Goal: Task Accomplishment & Management: Manage account settings

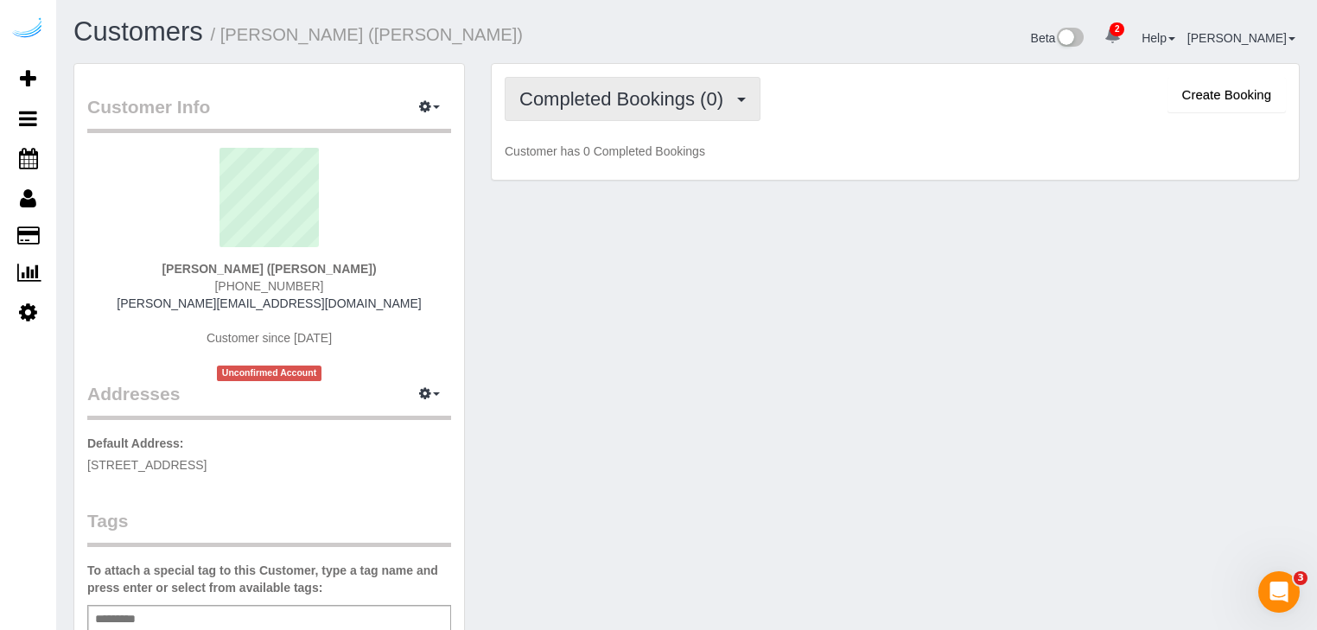
click at [675, 102] on span "Completed Bookings (0)" at bounding box center [625, 99] width 213 height 22
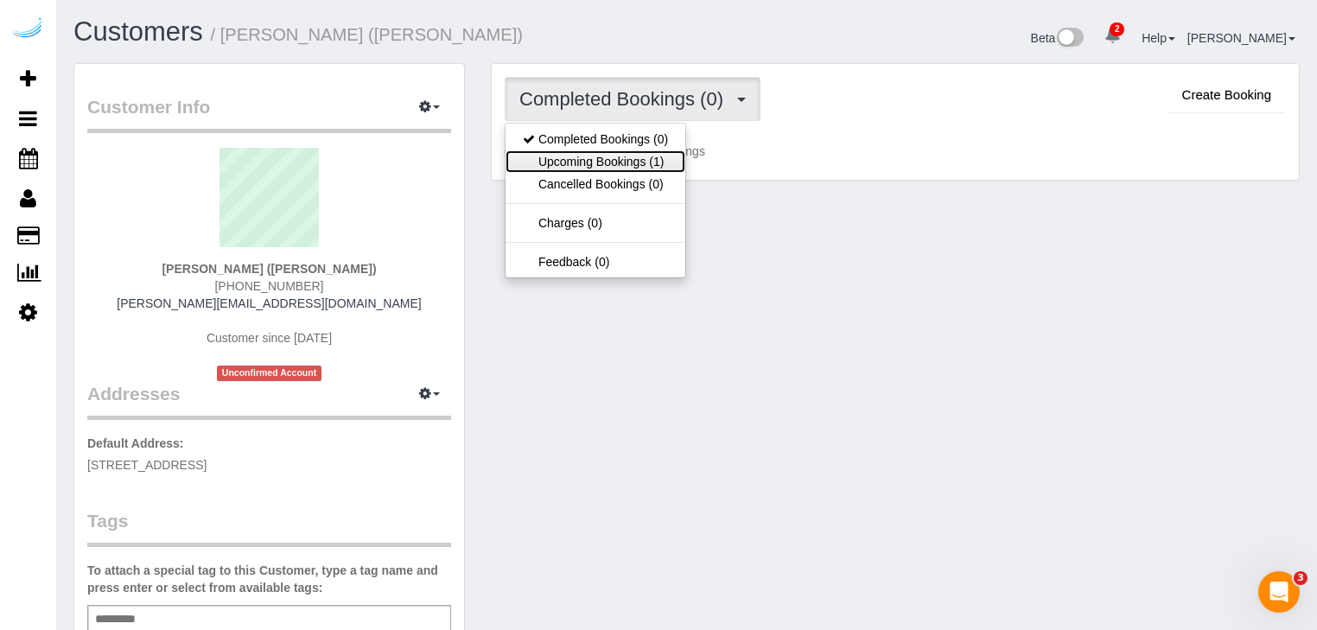
click at [589, 156] on link "Upcoming Bookings (1)" at bounding box center [596, 161] width 180 height 22
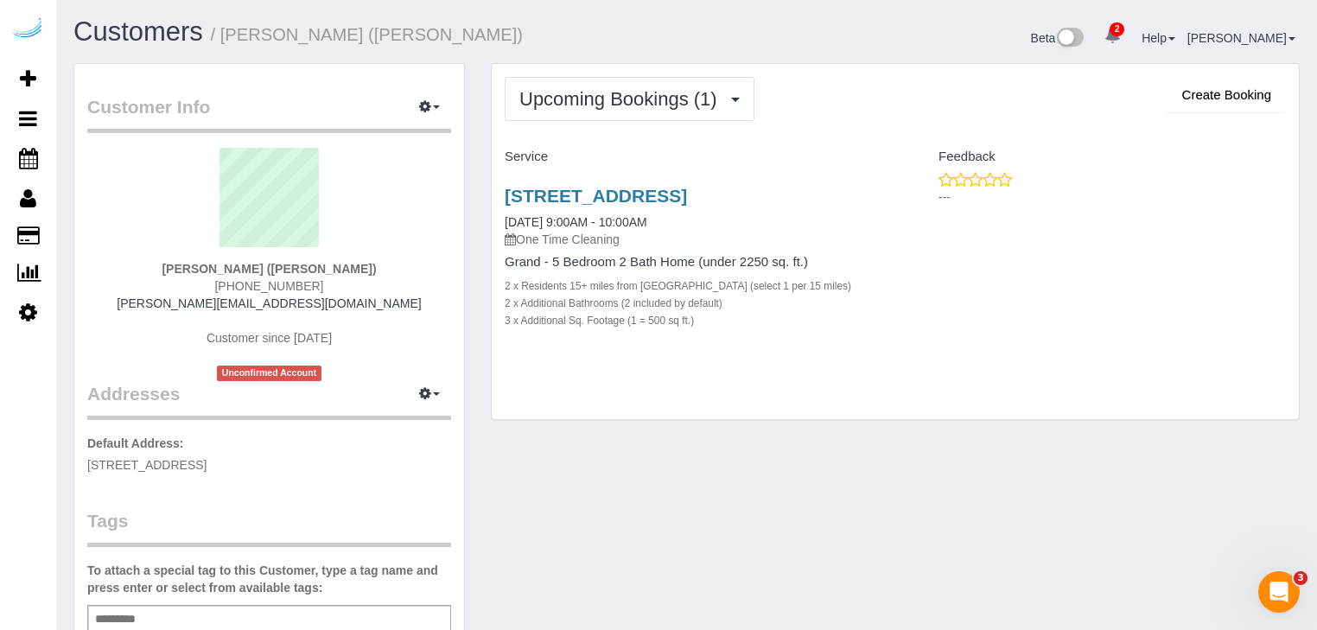
click at [963, 337] on div "[STREET_ADDRESS] [DATE] 9:00AM - 10:00AM One Time Cleaning Grand - 5 Bedroom 2 …" at bounding box center [895, 267] width 807 height 192
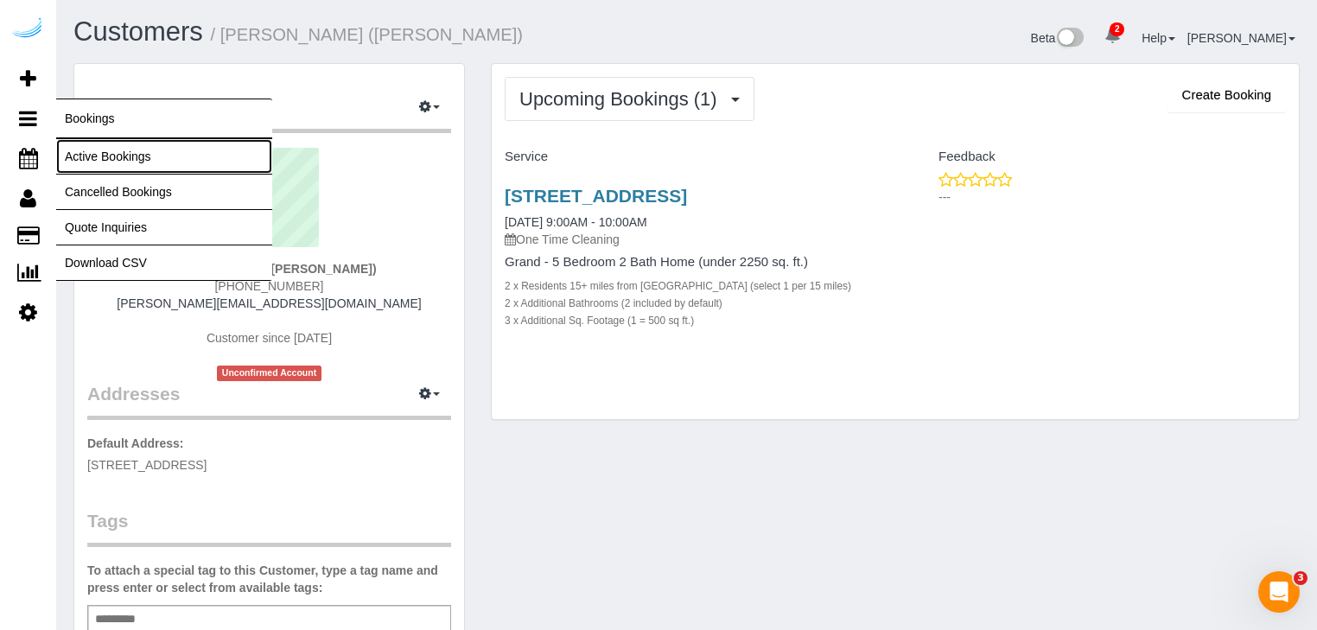
click at [80, 156] on link "Active Bookings" at bounding box center [164, 156] width 216 height 35
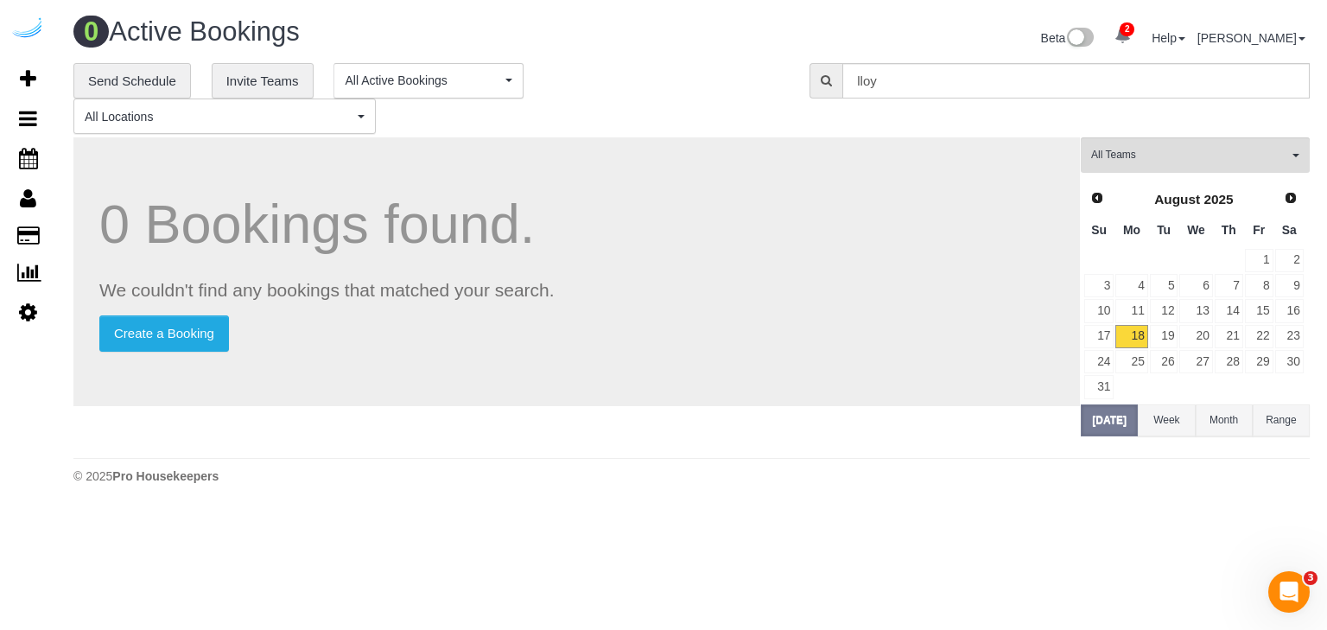
click at [825, 79] on icon at bounding box center [826, 80] width 11 height 12
drag, startPoint x: 906, startPoint y: 81, endPoint x: 812, endPoint y: 76, distance: 94.3
click at [812, 76] on div "lloy" at bounding box center [1060, 80] width 500 height 35
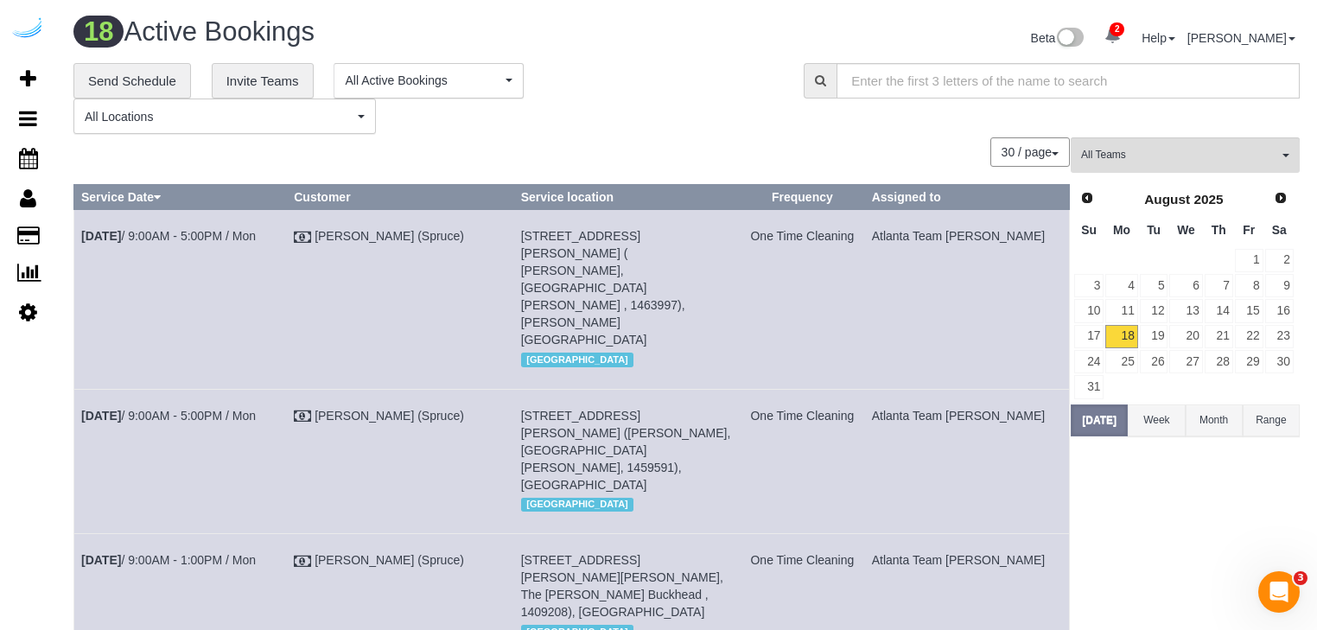
click at [1212, 425] on button "Month" at bounding box center [1214, 420] width 57 height 32
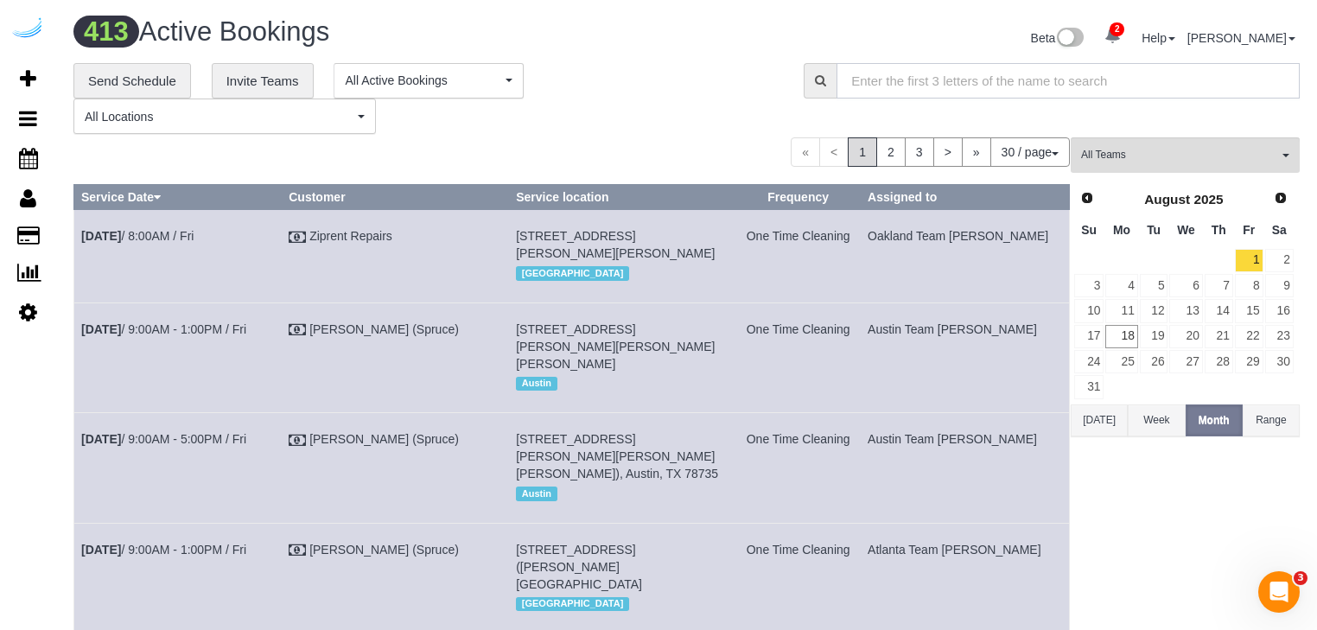
click at [933, 80] on input "text" at bounding box center [1068, 80] width 463 height 35
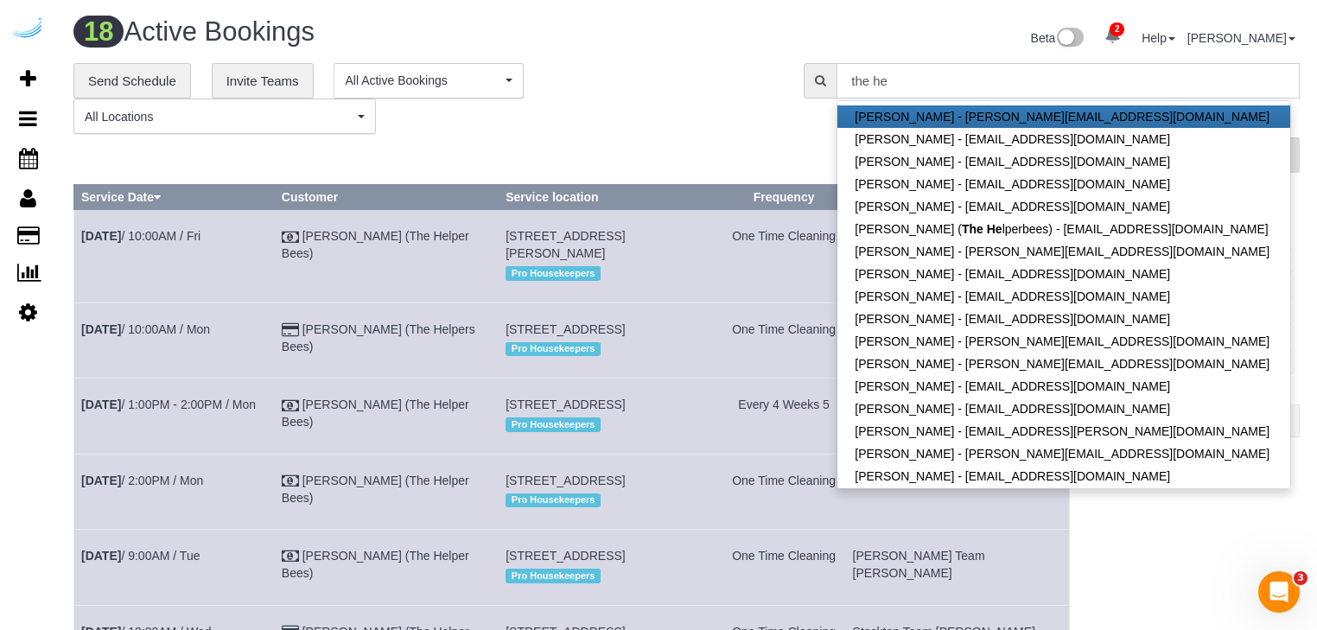
type input "the he"
click at [683, 131] on div "**********" at bounding box center [425, 99] width 704 height 72
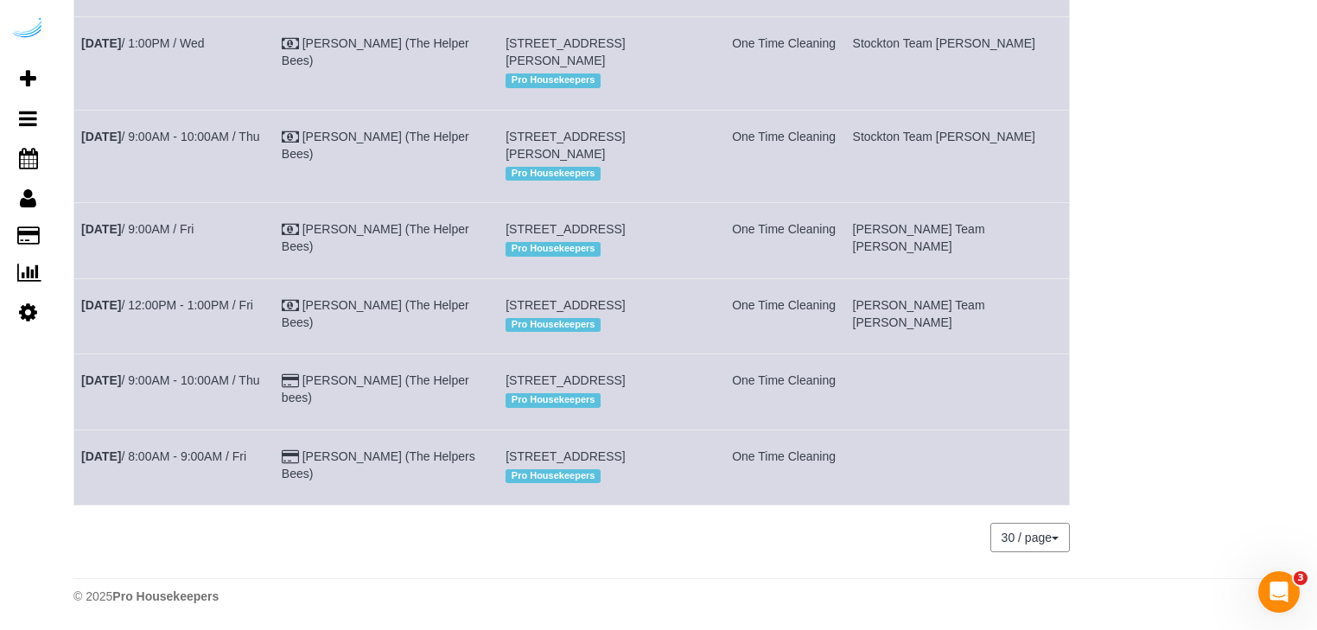
scroll to position [1175, 0]
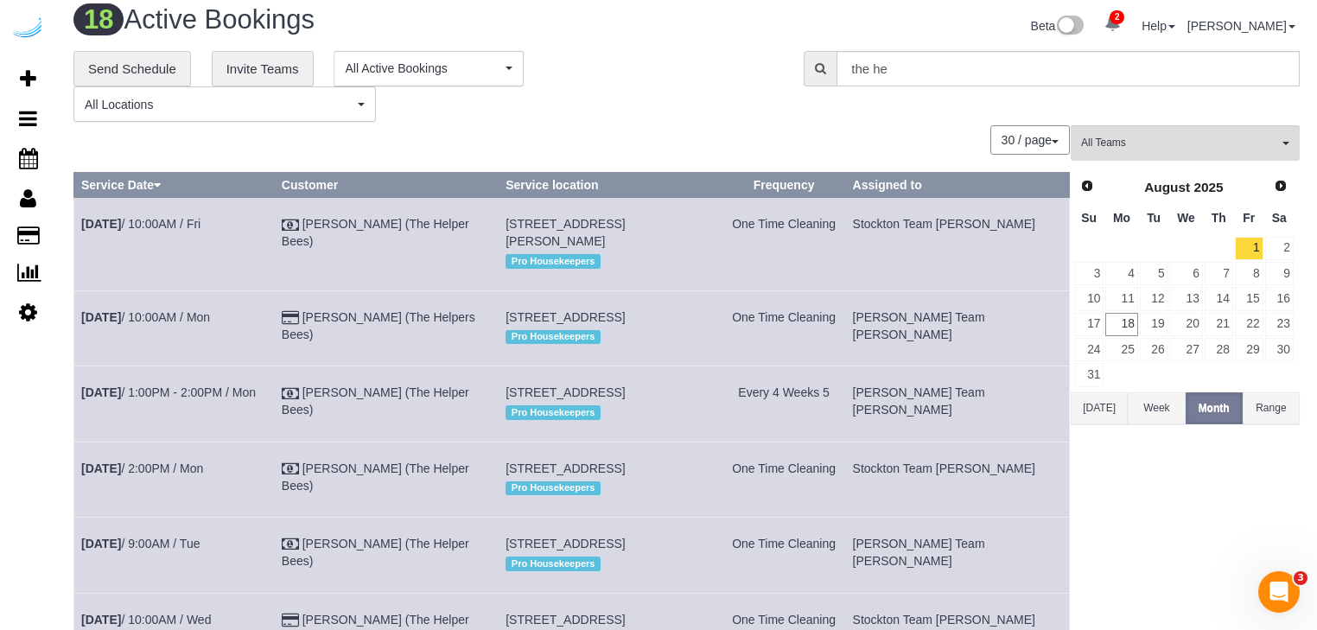
scroll to position [0, 0]
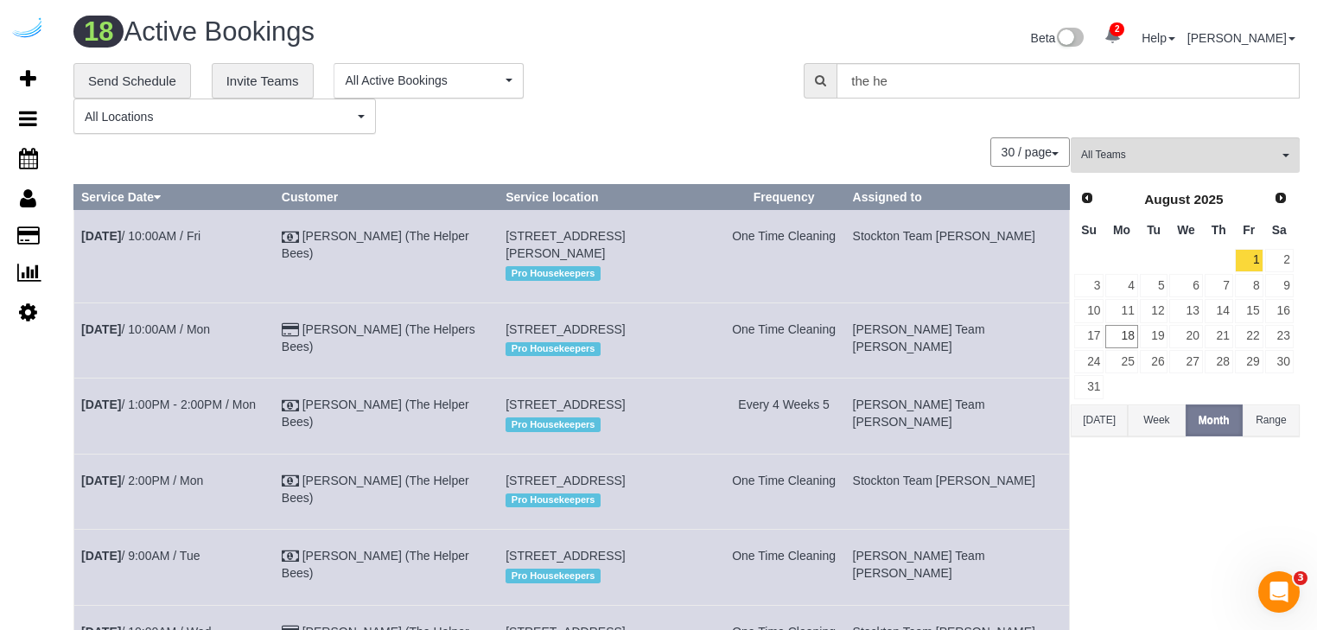
click at [829, 127] on div "**********" at bounding box center [686, 99] width 1252 height 72
click at [31, 315] on icon at bounding box center [28, 312] width 18 height 21
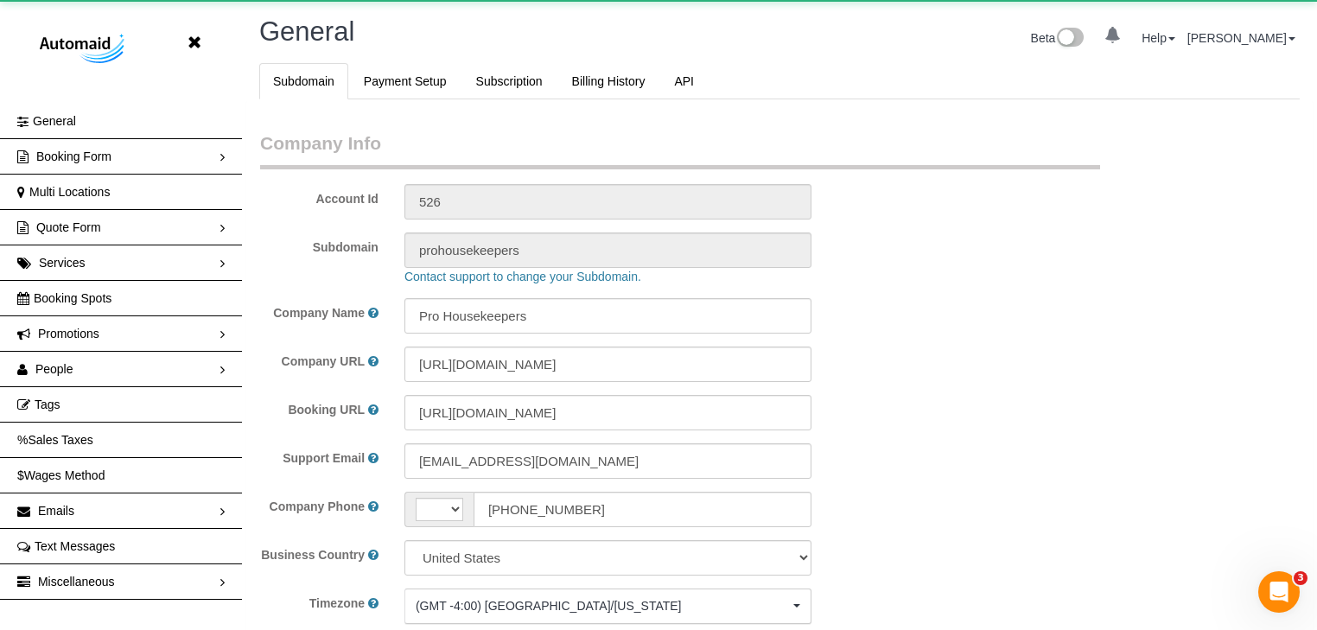
select select "string:[GEOGRAPHIC_DATA]"
select select "1"
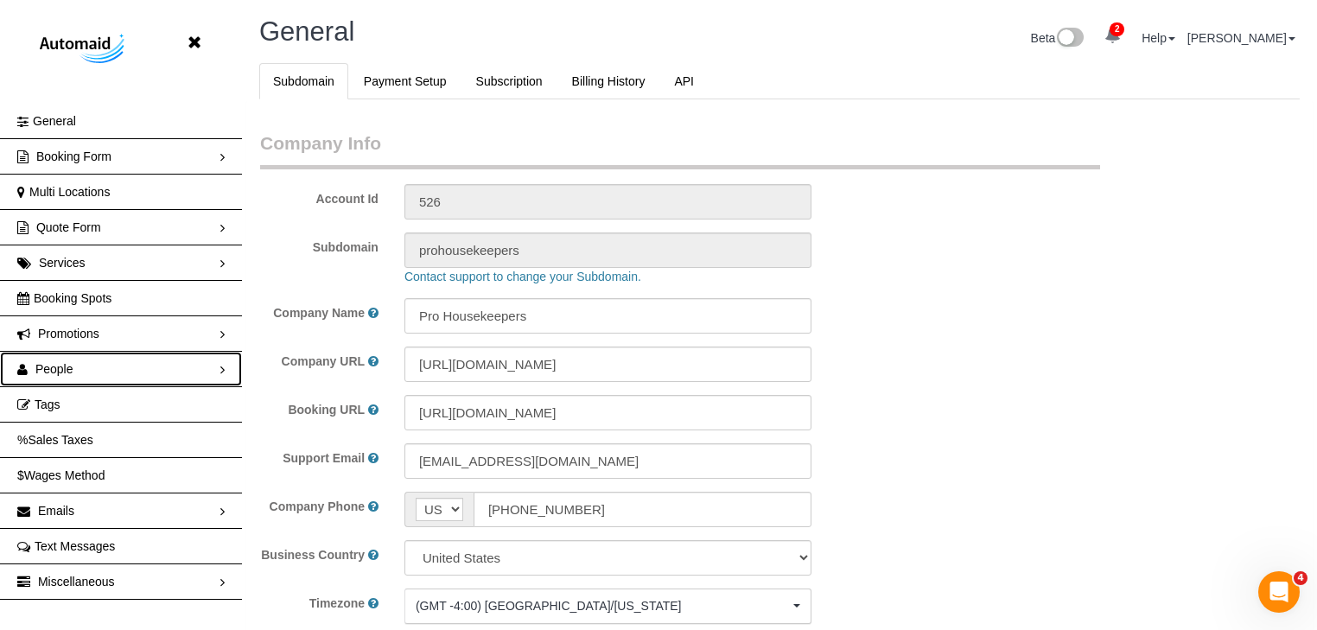
click at [50, 372] on span "People" at bounding box center [54, 369] width 38 height 14
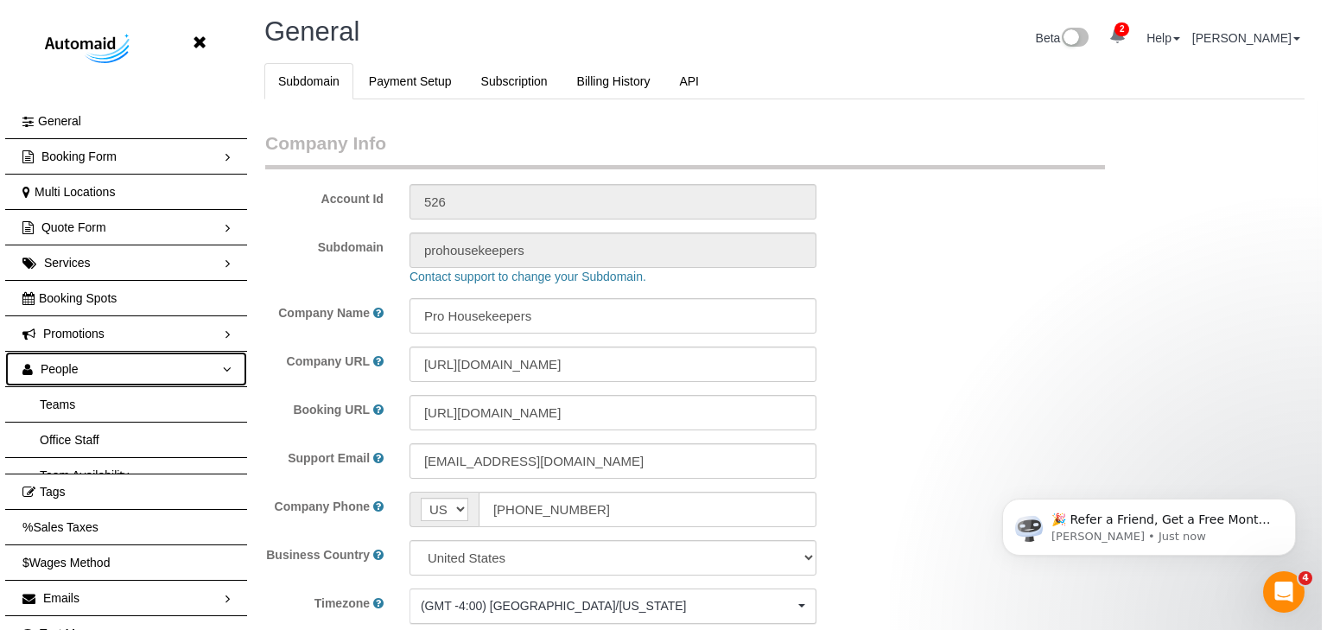
scroll to position [0, 0]
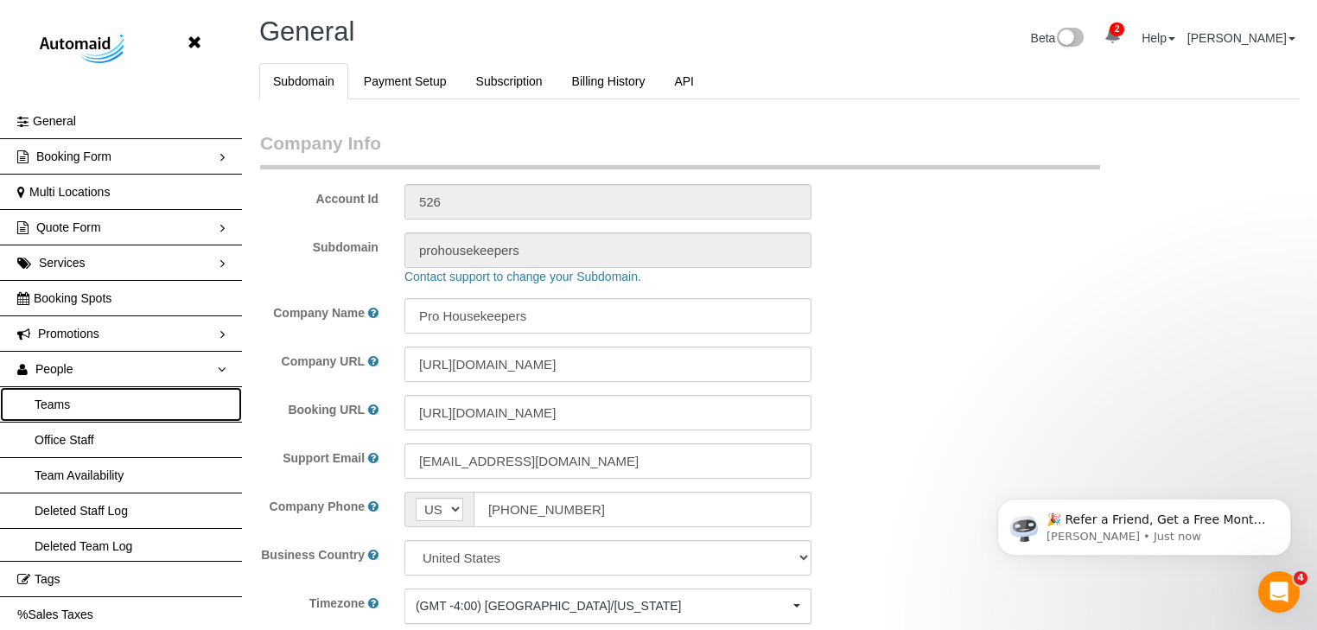
click at [62, 407] on link "Teams" at bounding box center [121, 404] width 242 height 35
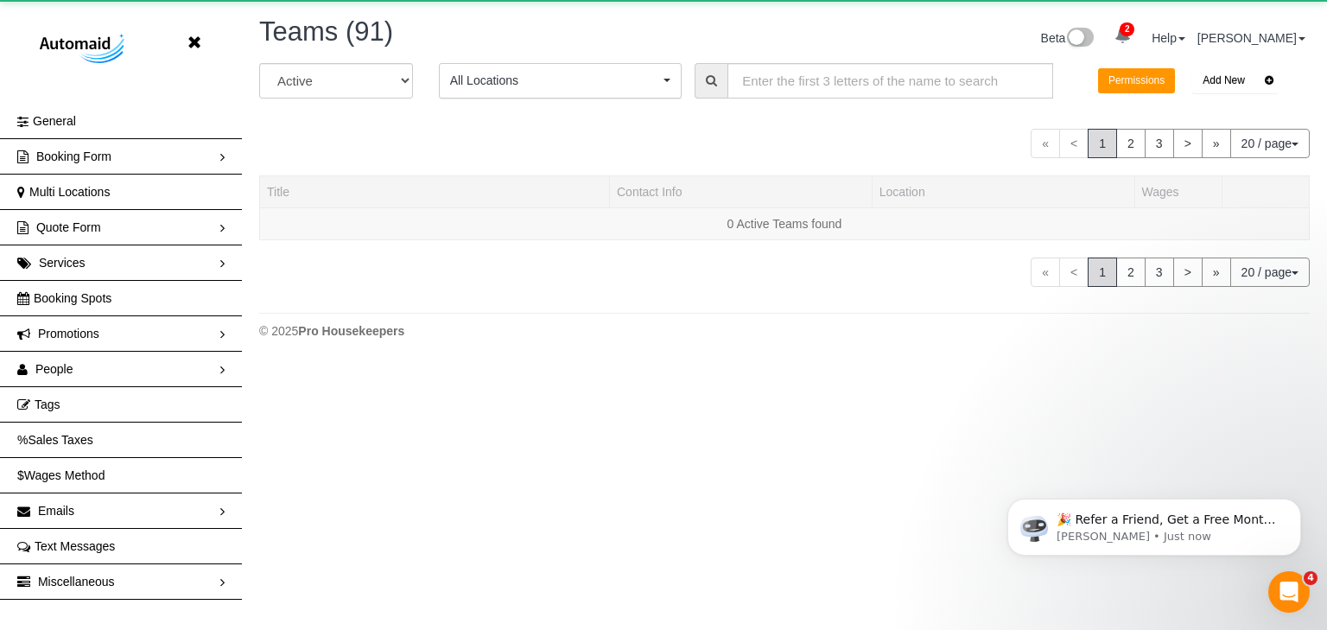
scroll to position [1473, 1317]
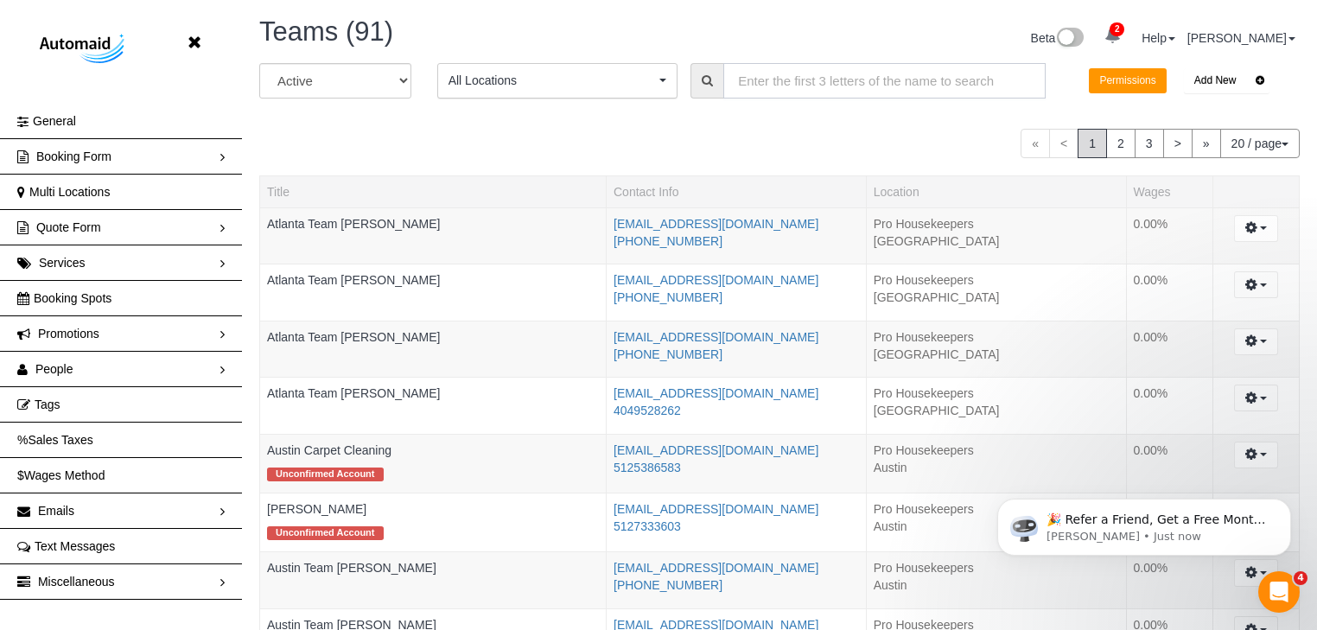
click at [792, 86] on input "text" at bounding box center [884, 80] width 322 height 35
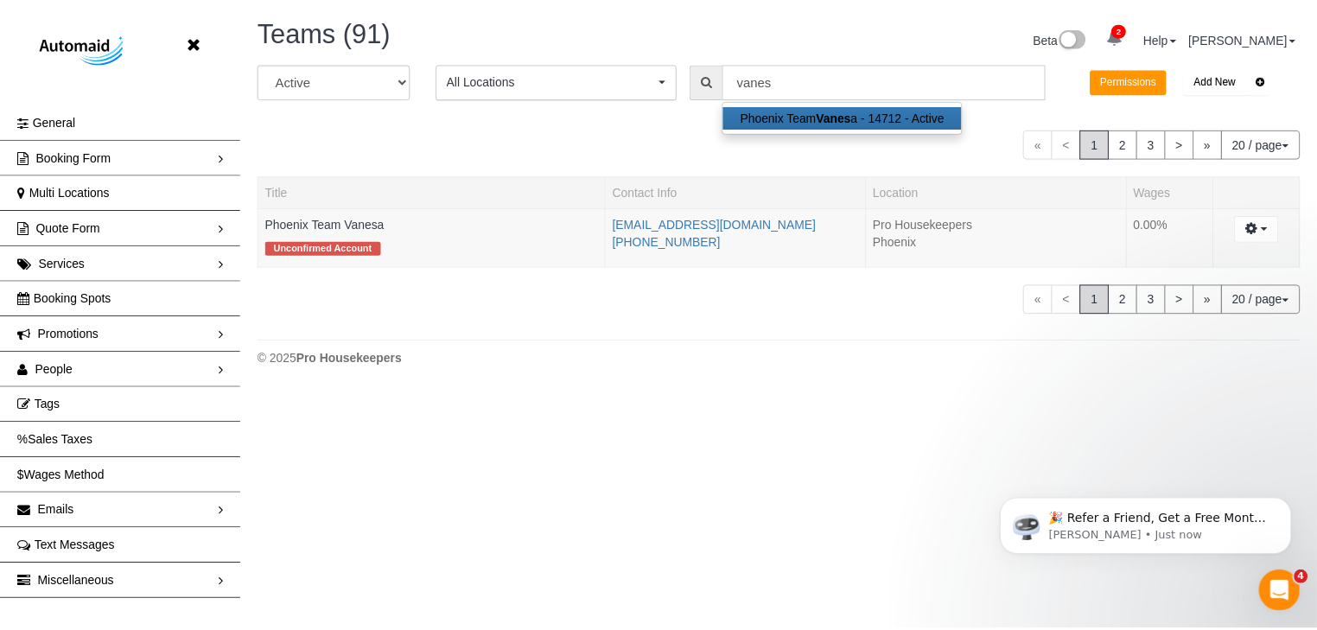
scroll to position [392, 1327]
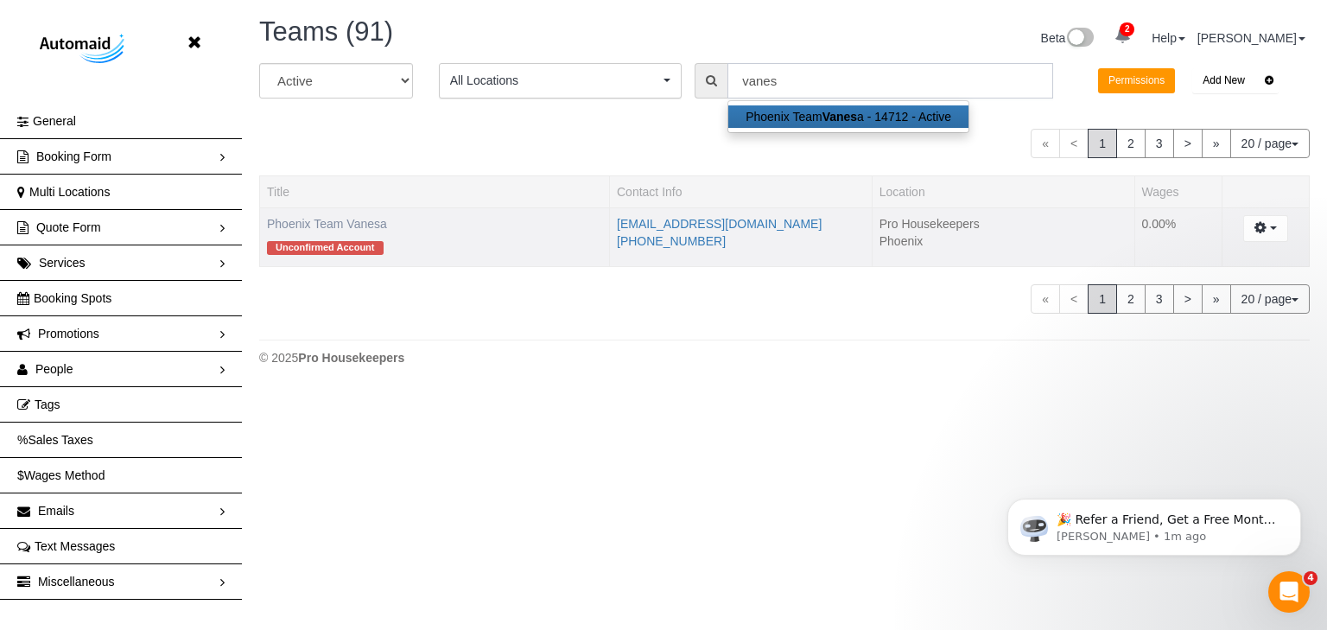
type input "vanes"
click at [362, 227] on link "Phoenix Team Vanesa" at bounding box center [327, 224] width 120 height 14
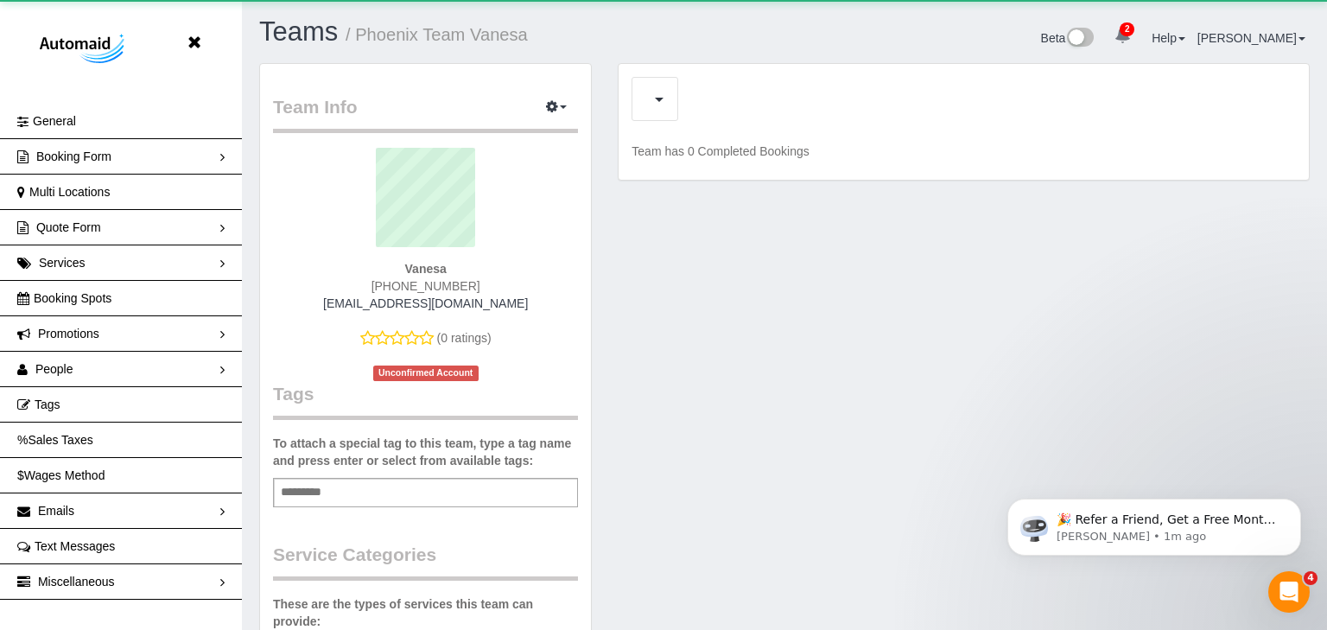
scroll to position [1136, 1317]
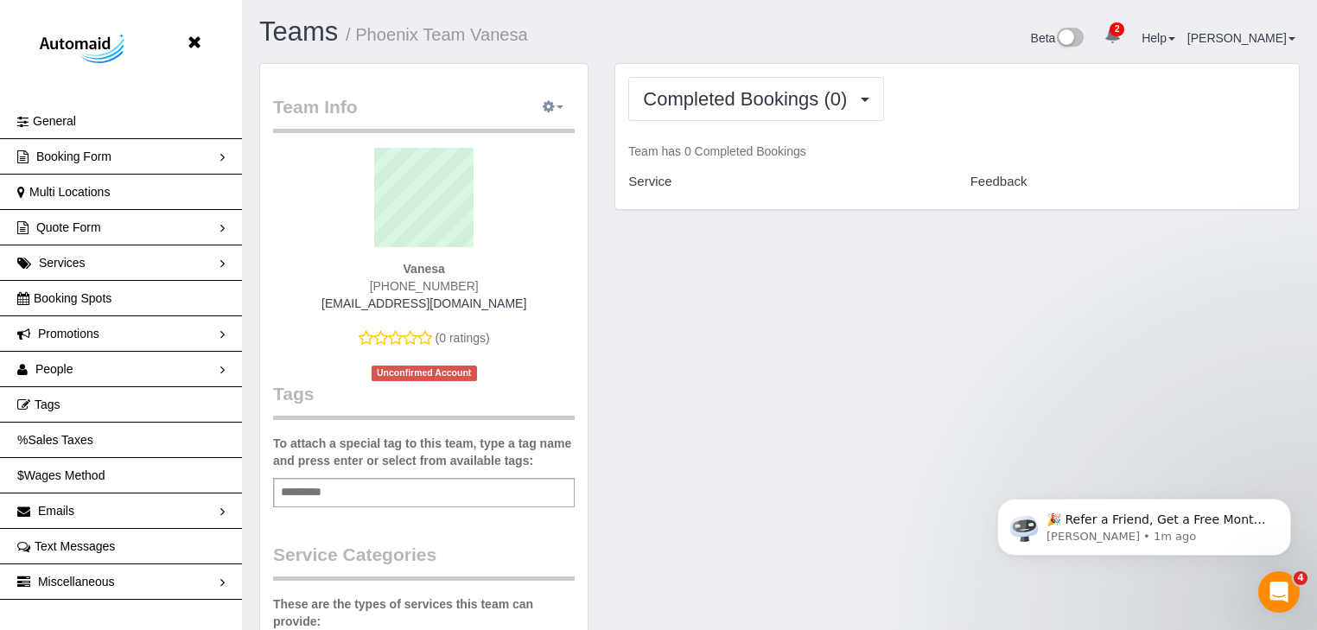
click at [559, 106] on span "button" at bounding box center [560, 106] width 7 height 3
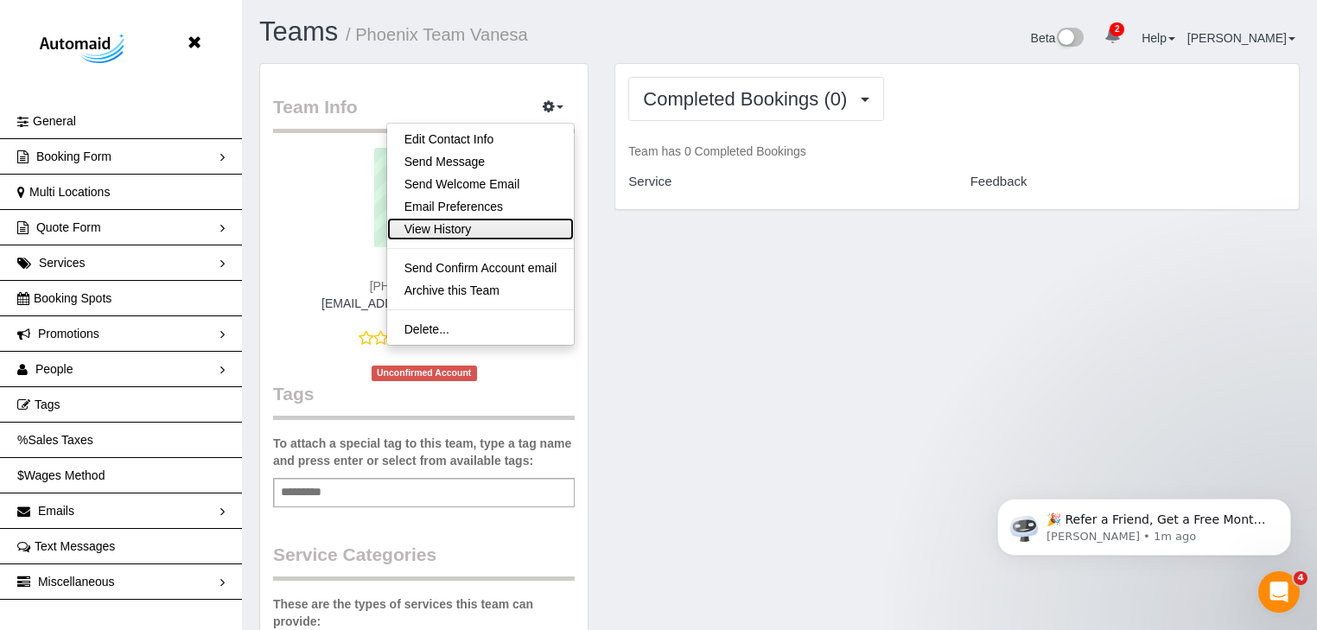
click at [468, 225] on link "View History" at bounding box center [481, 229] width 188 height 22
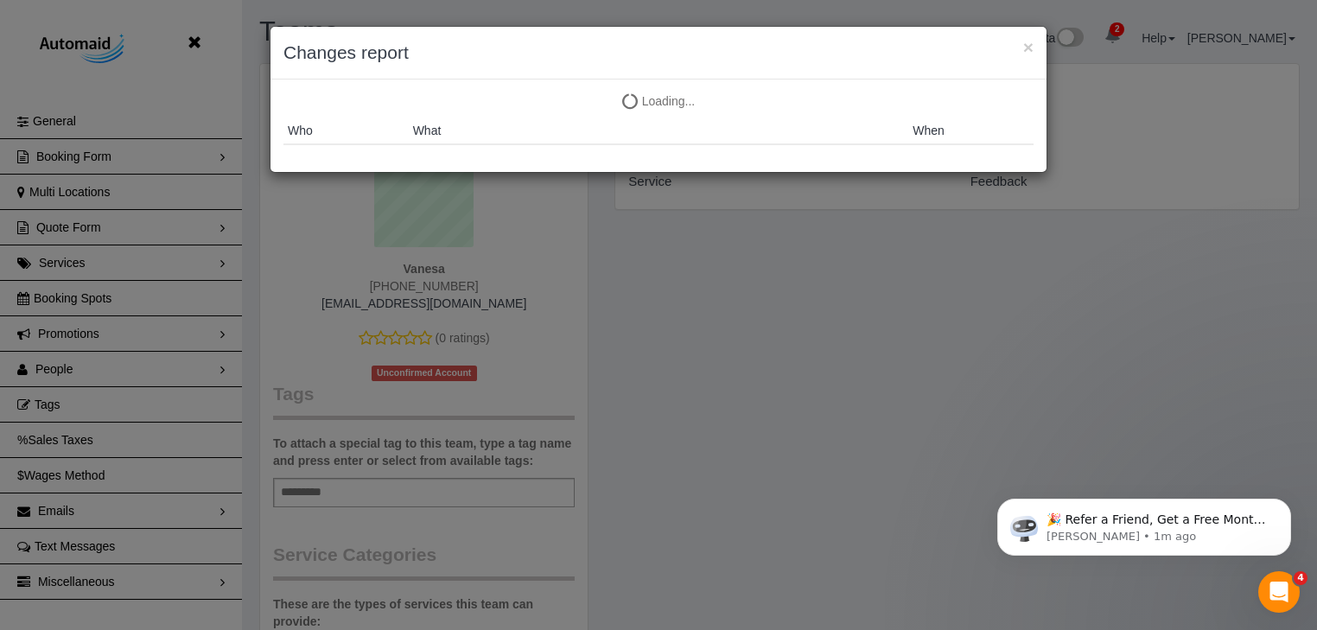
scroll to position [1136, 1327]
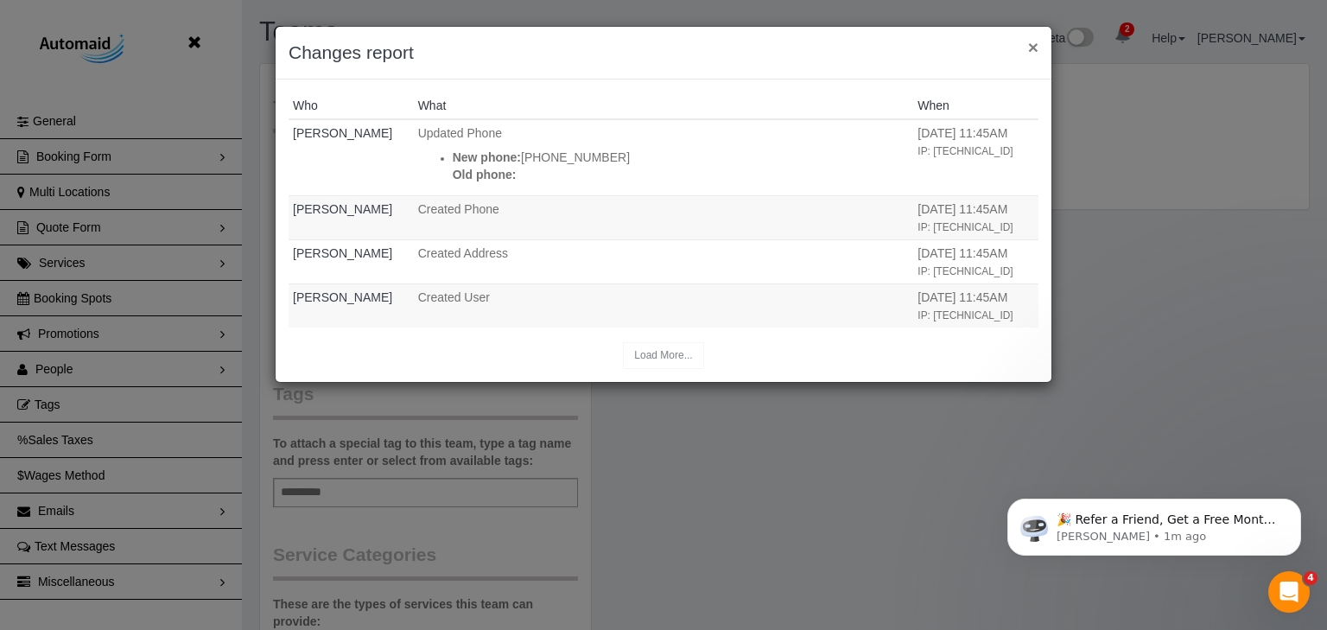
click at [1034, 52] on button "×" at bounding box center [1033, 47] width 10 height 18
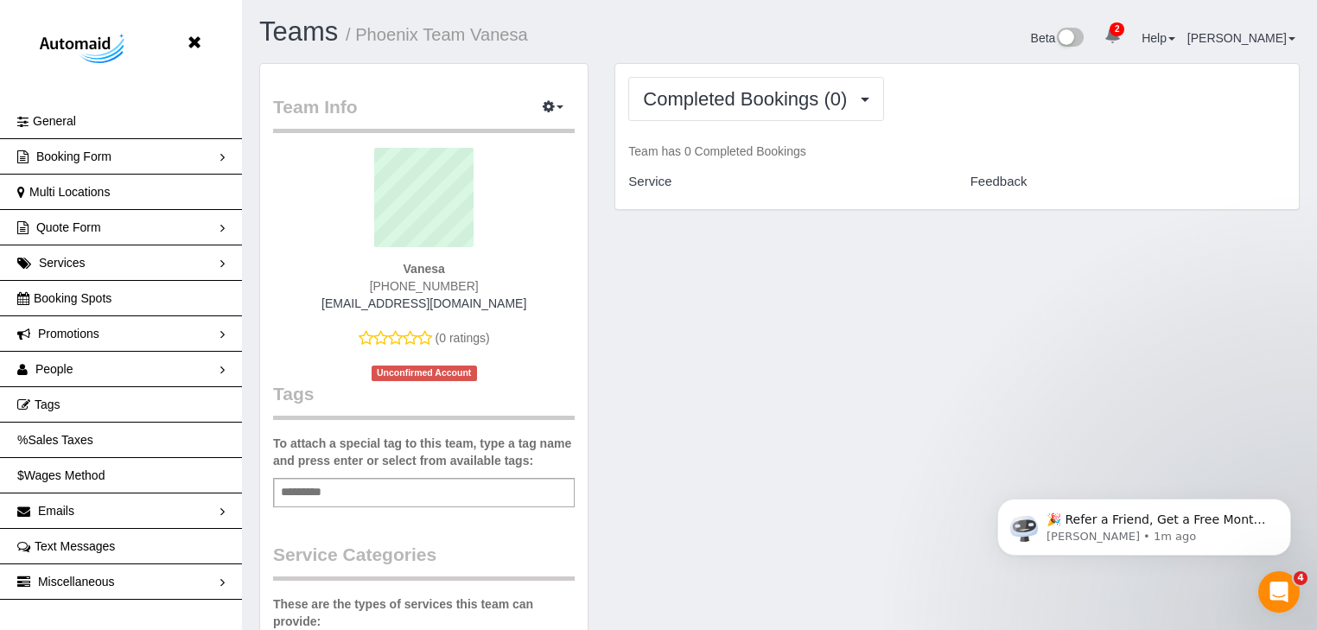
scroll to position [85287, 85107]
